Goal: Information Seeking & Learning: Find specific page/section

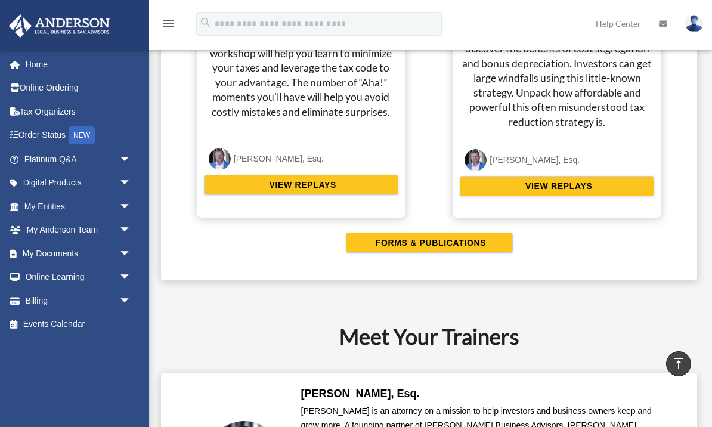
scroll to position [2406, 0]
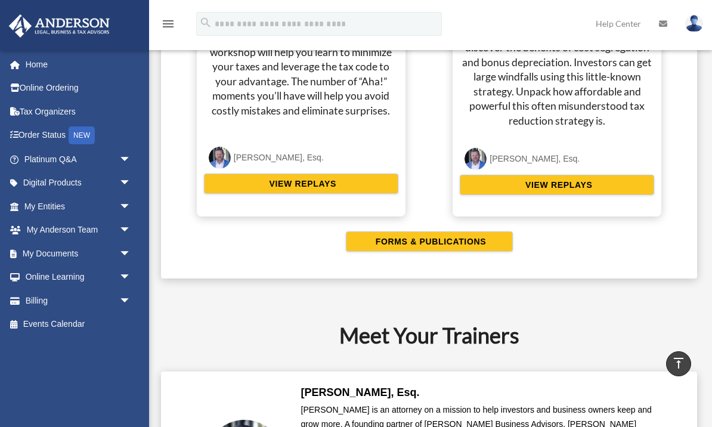
click at [333, 181] on span "VIEW REPLAYS" at bounding box center [301, 184] width 70 height 12
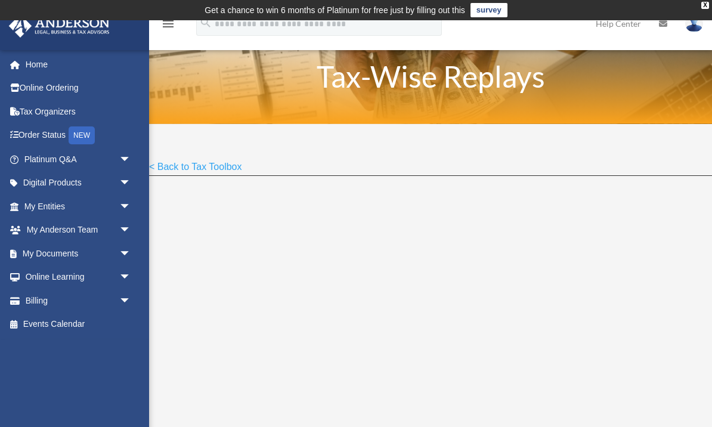
click at [80, 269] on link "Online Learning arrow_drop_down" at bounding box center [78, 277] width 141 height 24
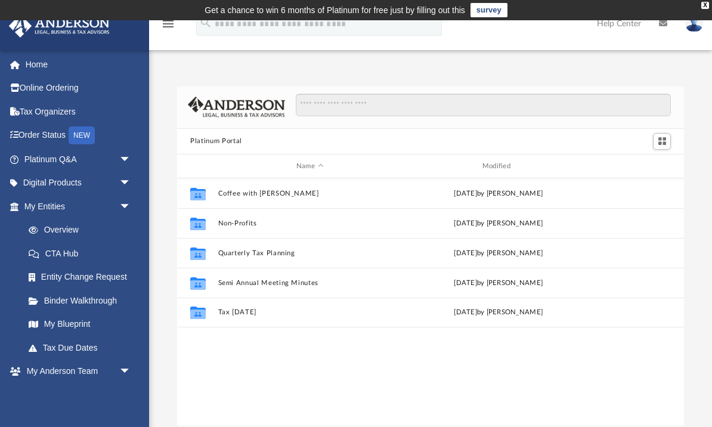
click at [41, 69] on link "Home" at bounding box center [78, 64] width 141 height 24
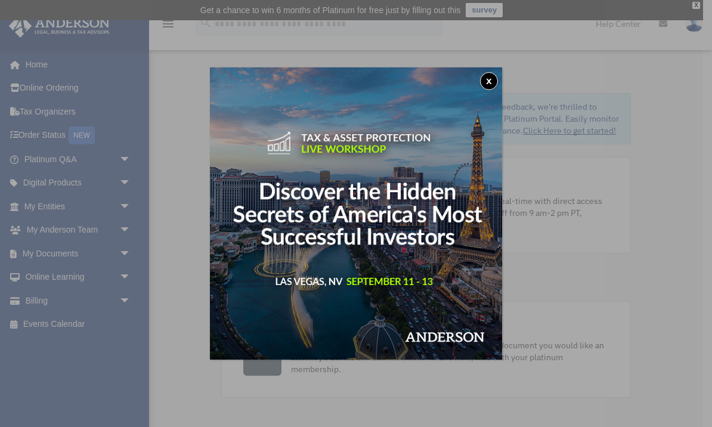
click at [490, 77] on button "x" at bounding box center [489, 81] width 18 height 18
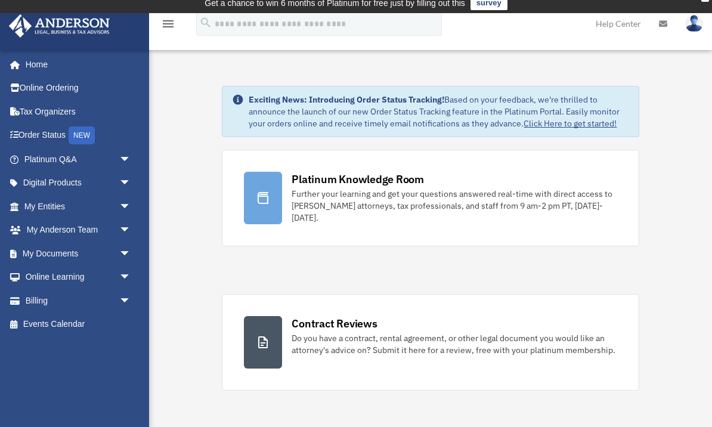
scroll to position [8, 0]
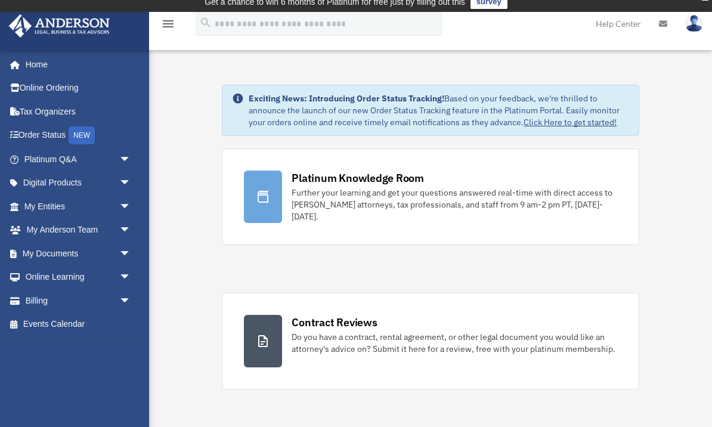
click at [64, 113] on link "Tax Organizers" at bounding box center [78, 112] width 141 height 24
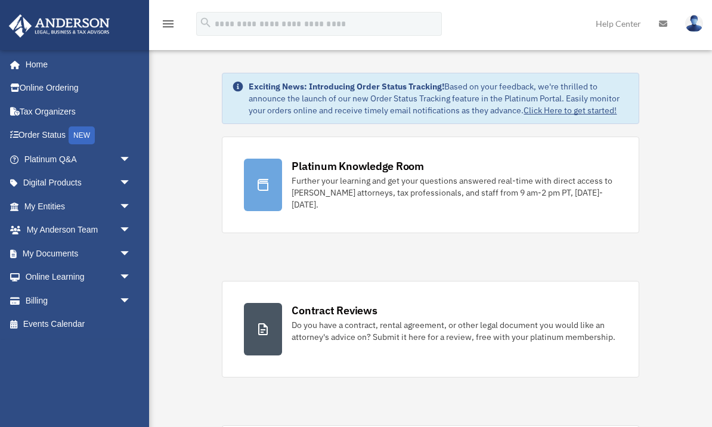
scroll to position [8, 0]
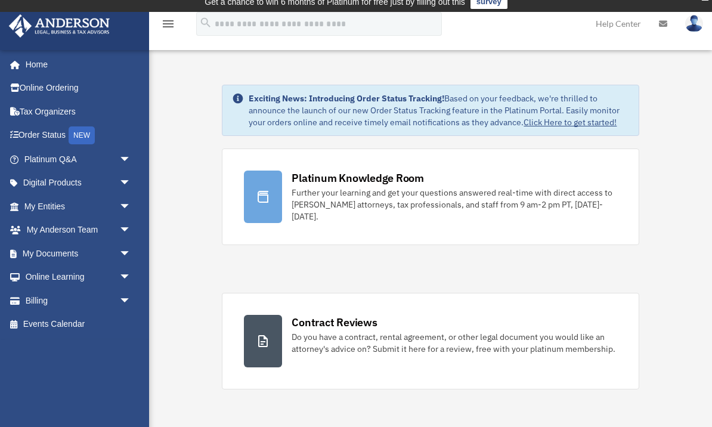
click at [64, 136] on link "Order Status NEW" at bounding box center [78, 135] width 141 height 24
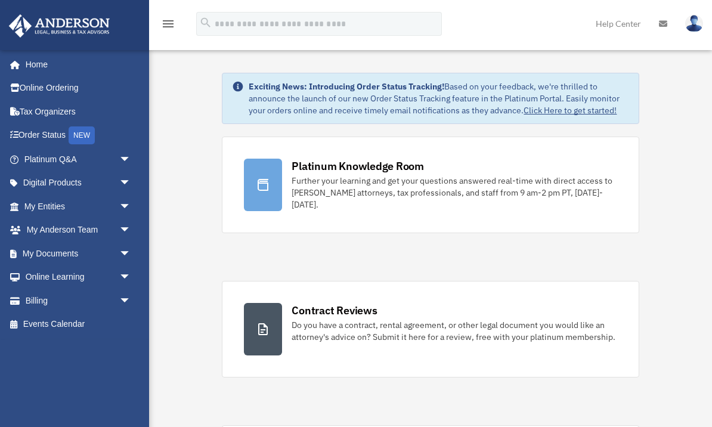
scroll to position [8, 0]
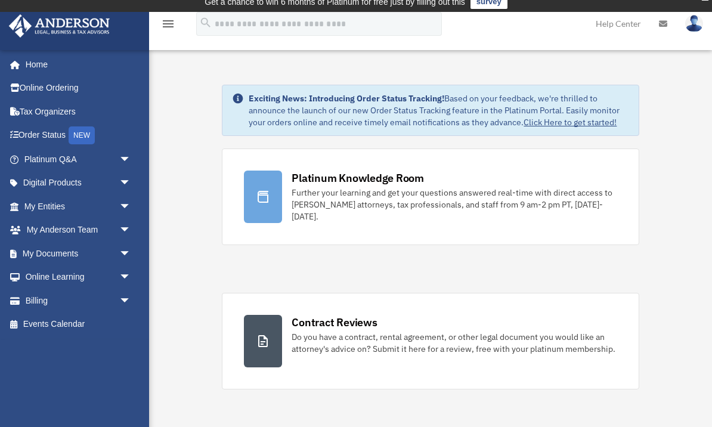
click at [129, 184] on span "arrow_drop_down" at bounding box center [131, 183] width 24 height 24
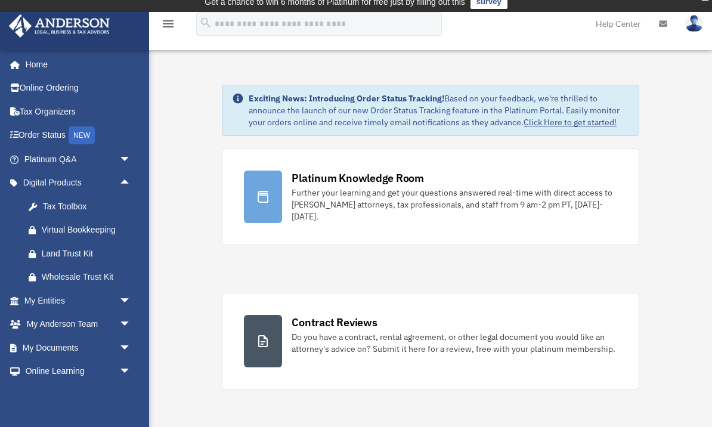
click at [106, 230] on div "Virtual Bookkeeping" at bounding box center [88, 229] width 92 height 15
click at [85, 250] on div "Land Trust Kit" at bounding box center [88, 253] width 92 height 15
click at [84, 279] on div "Wholesale Trust Kit" at bounding box center [88, 276] width 92 height 15
click at [85, 208] on div "Tax Toolbox" at bounding box center [88, 206] width 92 height 15
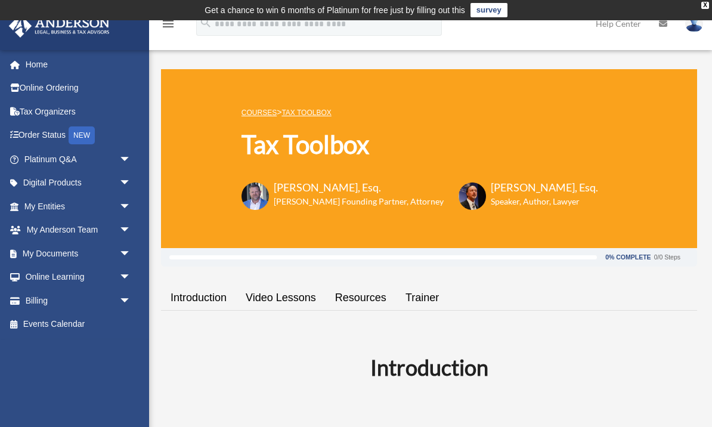
click at [134, 185] on span "arrow_drop_down" at bounding box center [131, 183] width 24 height 24
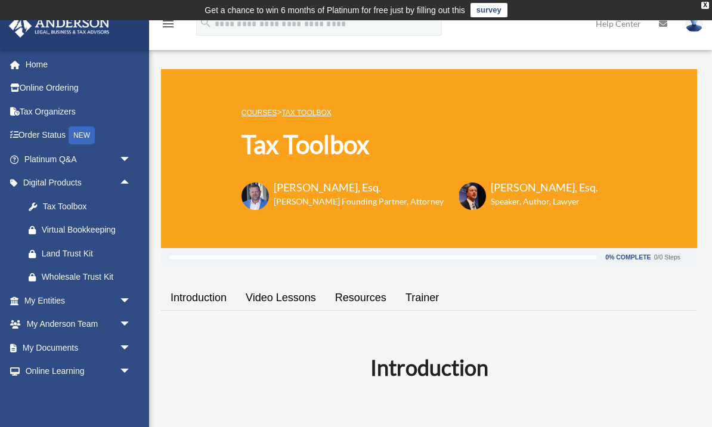
click at [129, 299] on span "arrow_drop_down" at bounding box center [131, 300] width 24 height 24
click at [75, 323] on link "Overview" at bounding box center [83, 324] width 132 height 24
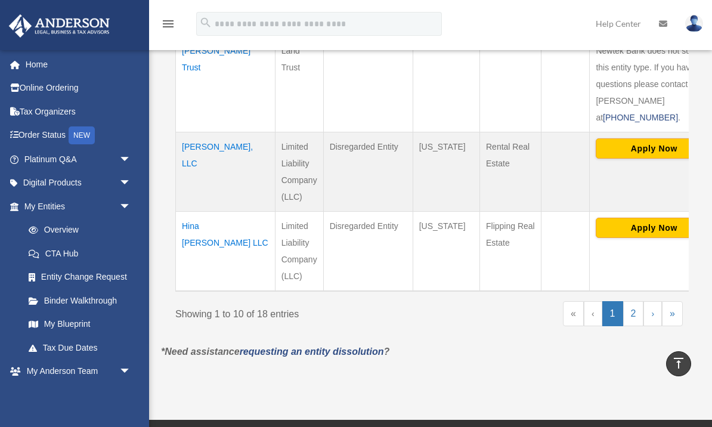
scroll to position [965, 0]
click at [80, 253] on link "CTA Hub" at bounding box center [80, 253] width 126 height 24
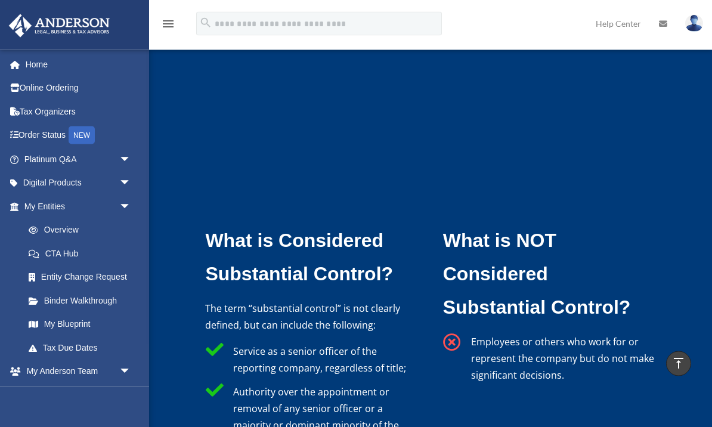
scroll to position [3255, 0]
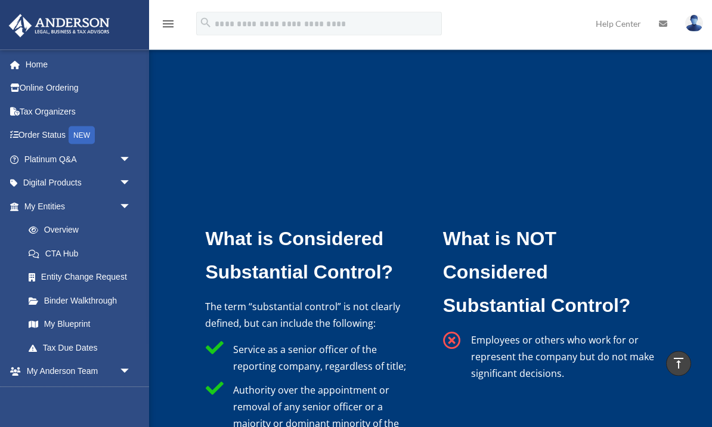
click at [85, 321] on link "My Blueprint" at bounding box center [83, 324] width 132 height 24
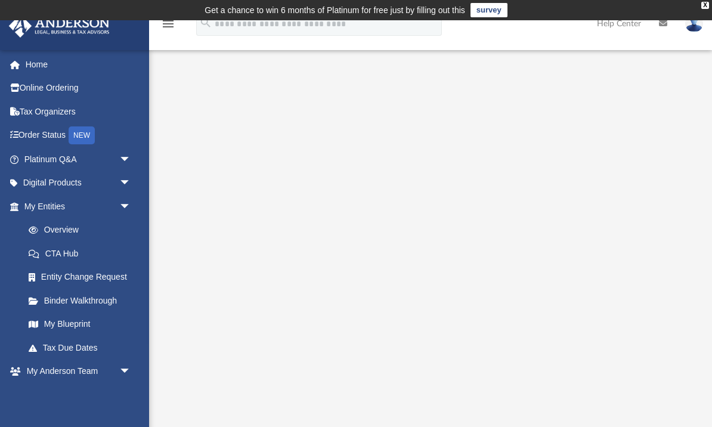
click at [77, 344] on link "Tax Due Dates" at bounding box center [83, 348] width 132 height 24
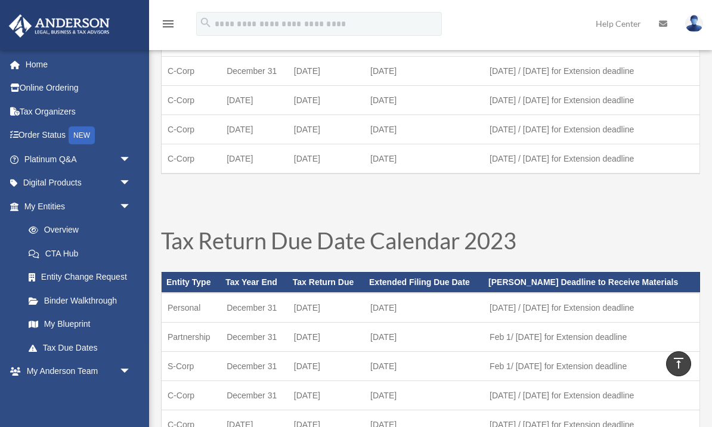
scroll to position [547, 0]
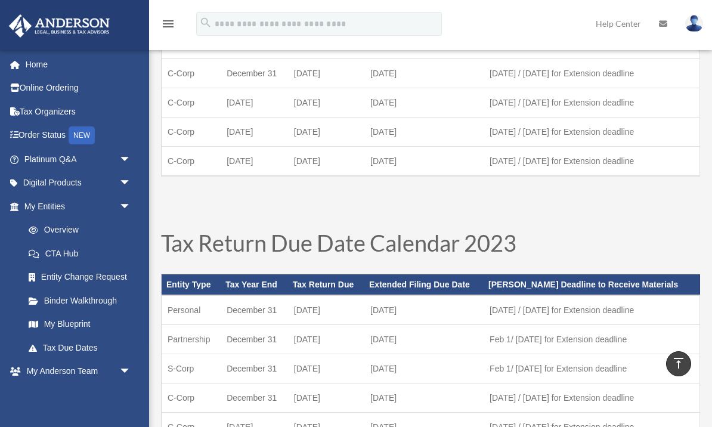
click at [129, 366] on span "arrow_drop_down" at bounding box center [131, 371] width 24 height 24
click at [73, 371] on link "My Anderson Team arrow_drop_up" at bounding box center [78, 371] width 141 height 24
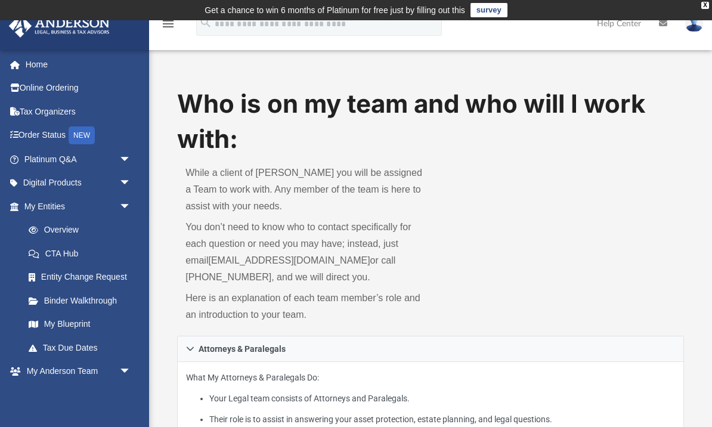
click at [132, 158] on span "arrow_drop_down" at bounding box center [131, 159] width 24 height 24
